Goal: Navigation & Orientation: Go to known website

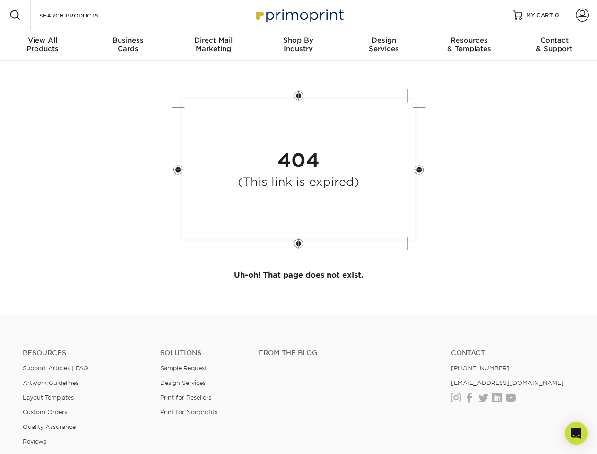
click at [298, 227] on div "404 (This link is expired)" at bounding box center [299, 170] width 284 height 175
click at [15, 15] on span at bounding box center [14, 14] width 11 height 11
click at [582, 15] on span at bounding box center [582, 15] width 13 height 13
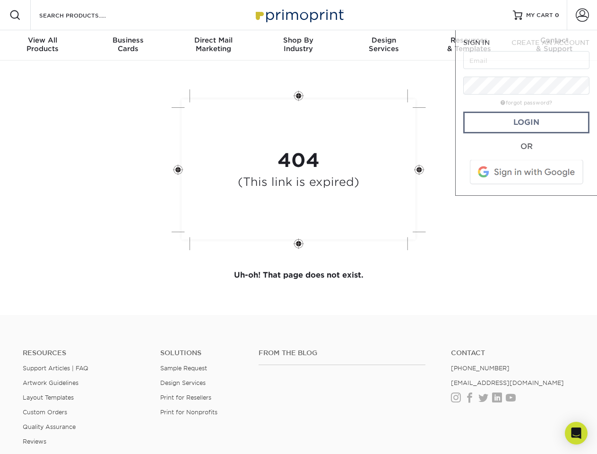
click at [43, 45] on div "View All Products" at bounding box center [42, 44] width 85 height 17
click at [128, 45] on div "Business Cards" at bounding box center [127, 44] width 85 height 17
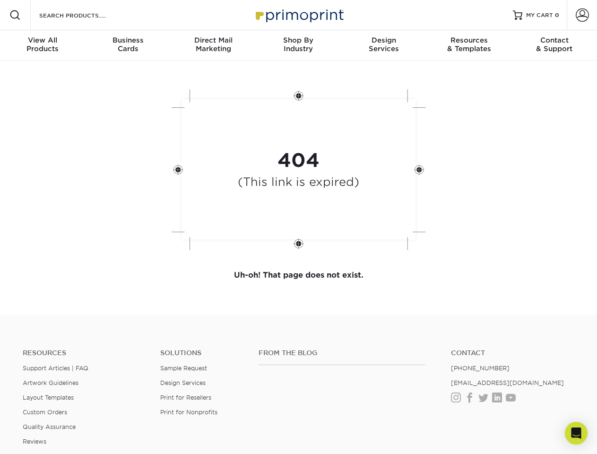
click at [213, 45] on div "Direct Mail Marketing" at bounding box center [213, 44] width 85 height 17
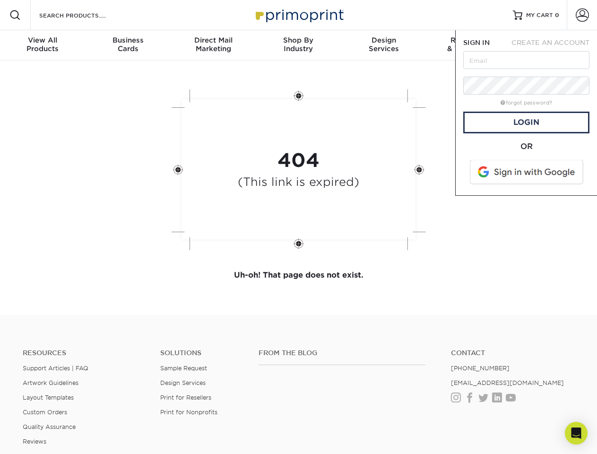
click at [298, 45] on div "Shop By Industry" at bounding box center [298, 44] width 85 height 17
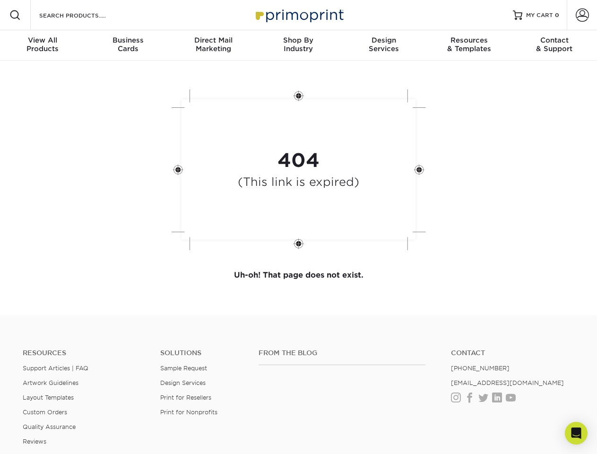
click at [384, 45] on div "Design Services" at bounding box center [383, 44] width 85 height 17
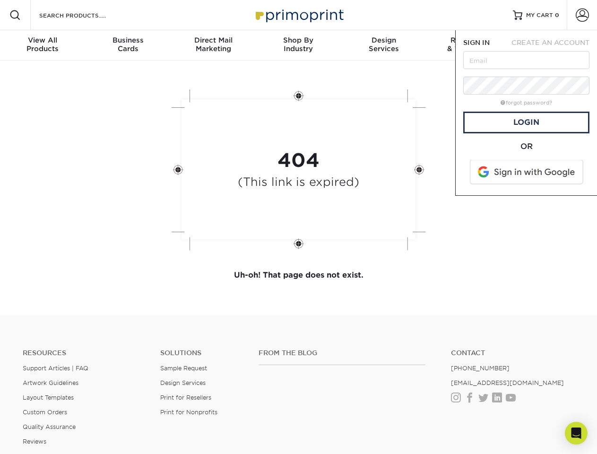
click at [469, 45] on span "SIGN IN" at bounding box center [476, 43] width 26 height 8
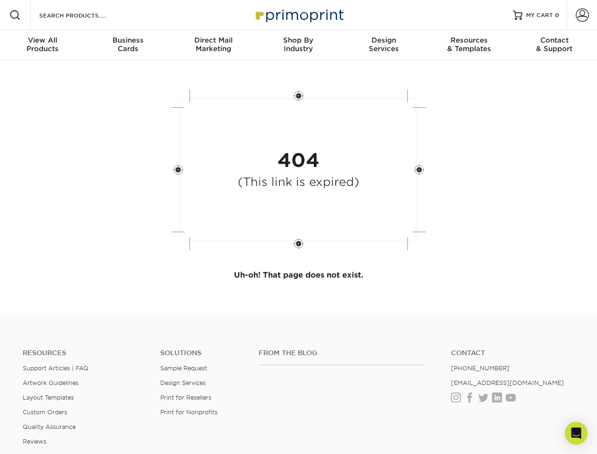
click at [555, 45] on div "Contact & Support" at bounding box center [554, 44] width 85 height 17
